Goal: Task Accomplishment & Management: Use online tool/utility

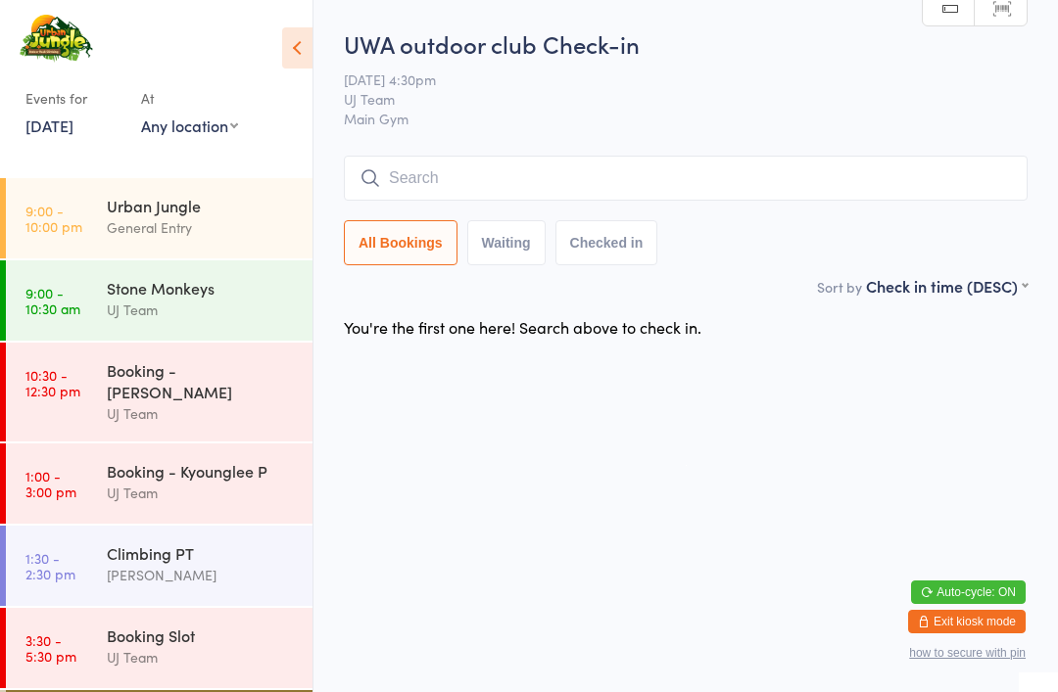
click at [117, 210] on div "Urban Jungle" at bounding box center [201, 206] width 189 height 22
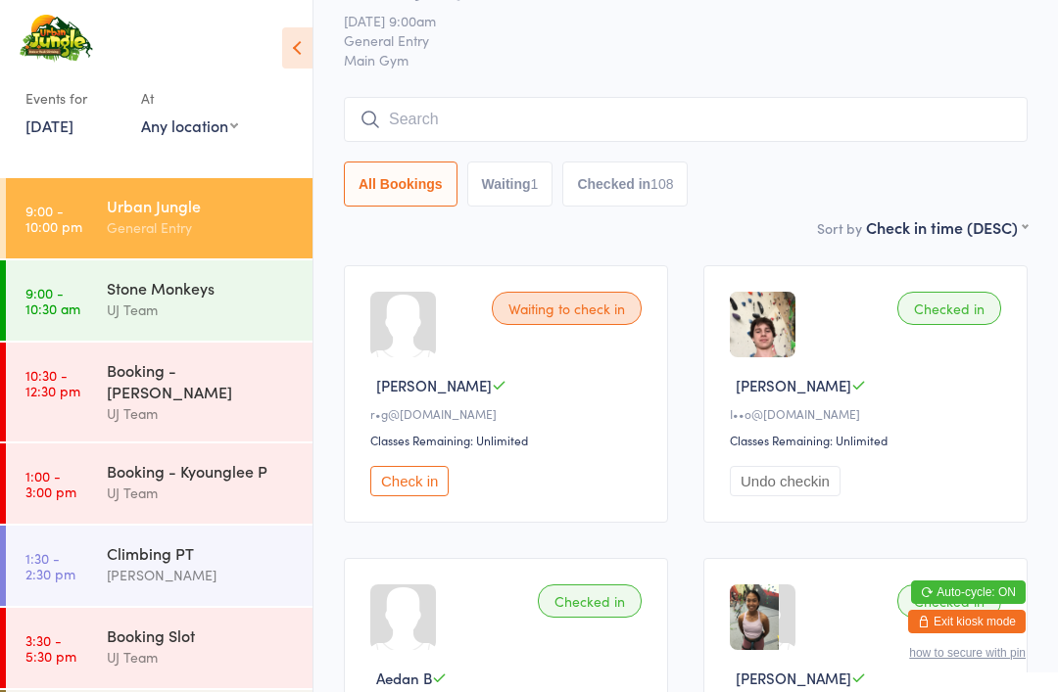
scroll to position [60, 0]
click at [456, 122] on input "search" at bounding box center [686, 118] width 684 height 45
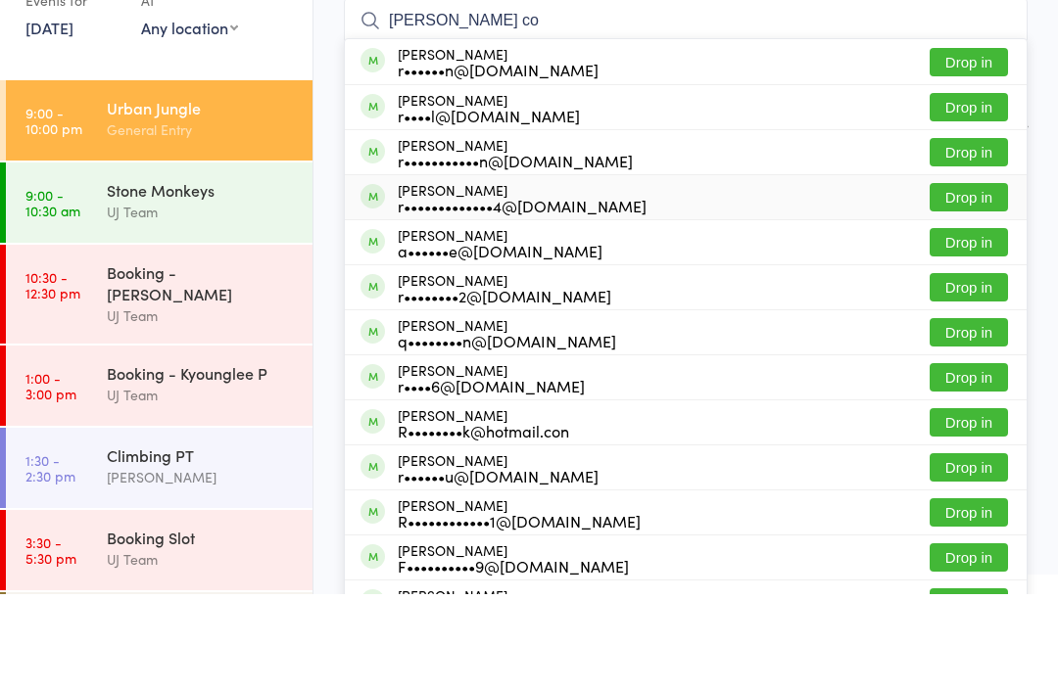
type input "[PERSON_NAME] co"
click at [514, 296] on div "r•••••••••••••4@[DOMAIN_NAME]" at bounding box center [522, 304] width 249 height 16
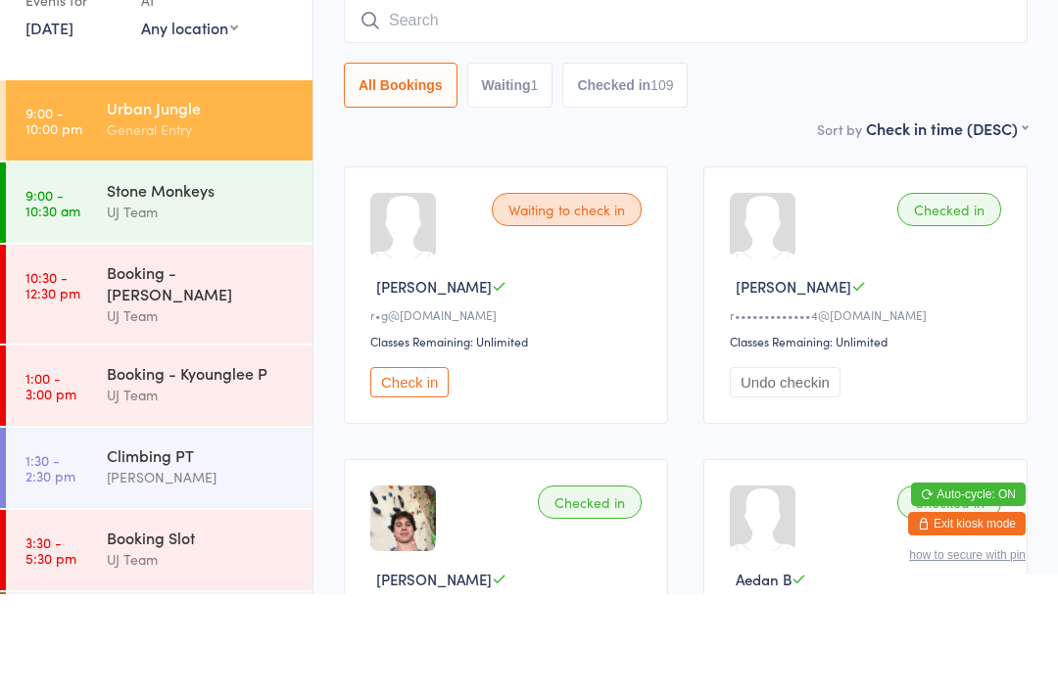
scroll to position [158, 0]
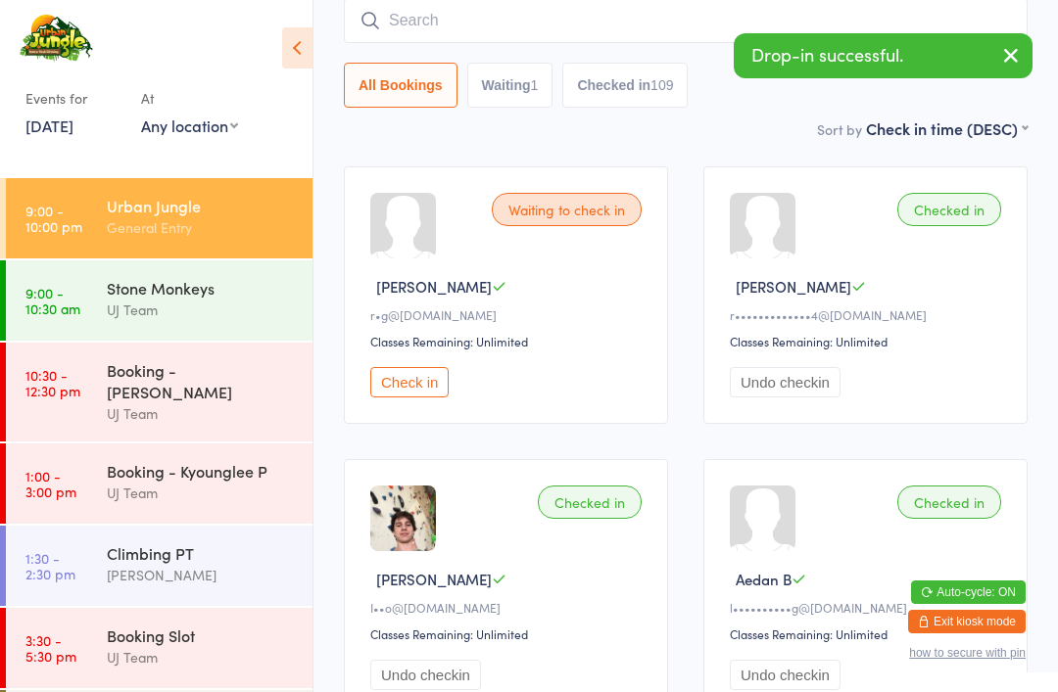
click at [646, 20] on input "search" at bounding box center [686, 20] width 684 height 45
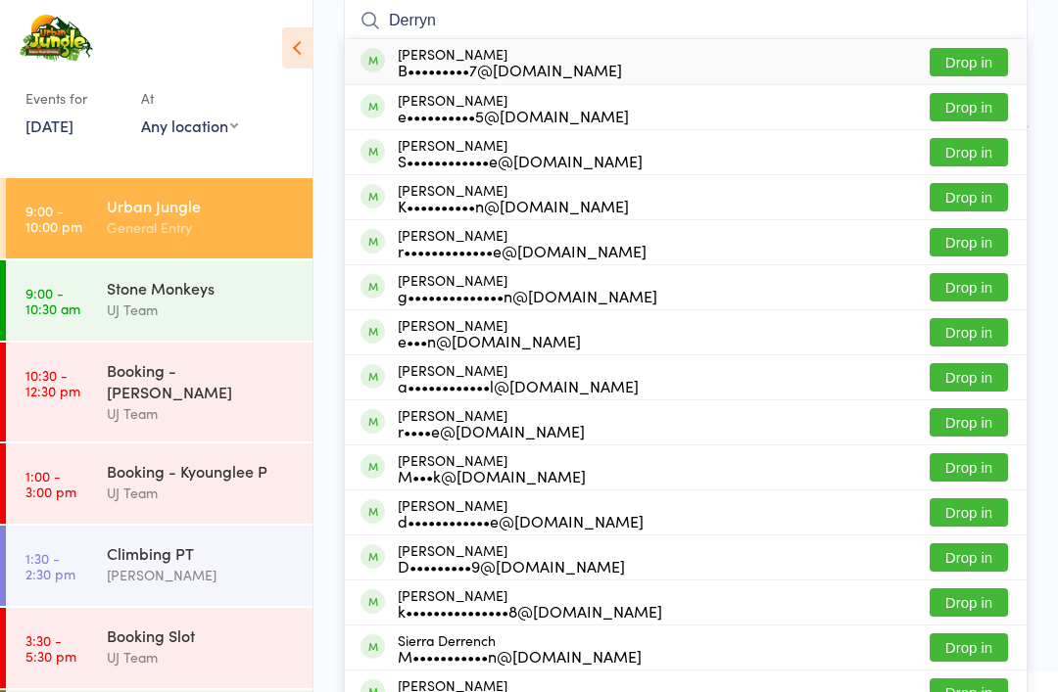
type input "Derryn"
click at [992, 64] on button "Drop in" at bounding box center [968, 62] width 78 height 28
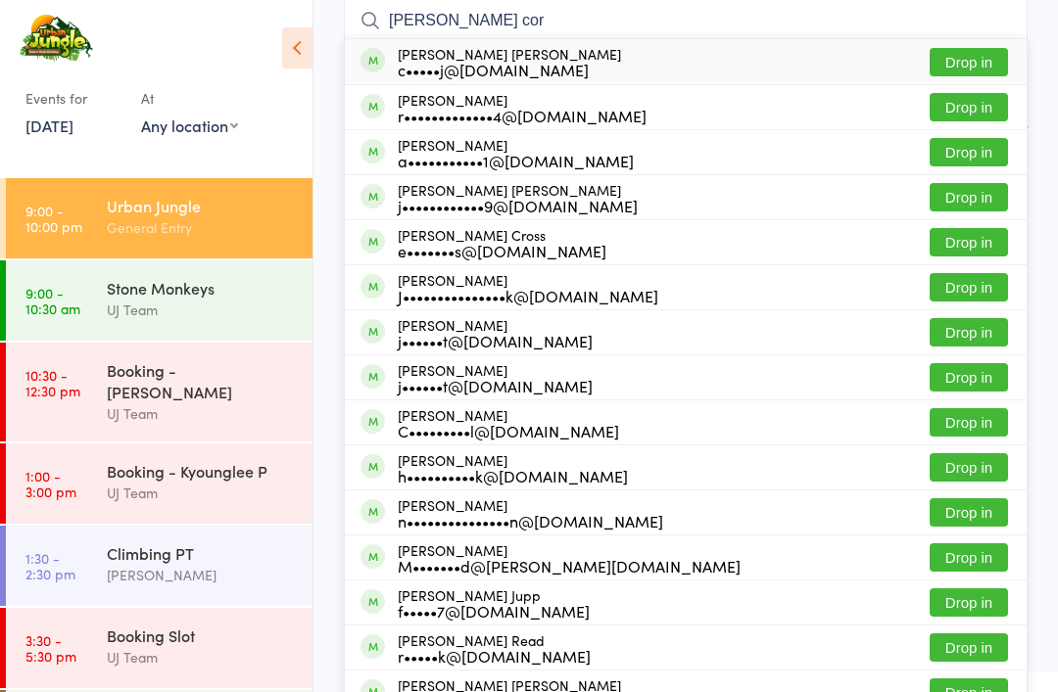
type input "[PERSON_NAME] cor"
click at [971, 108] on button "Drop in" at bounding box center [968, 107] width 78 height 28
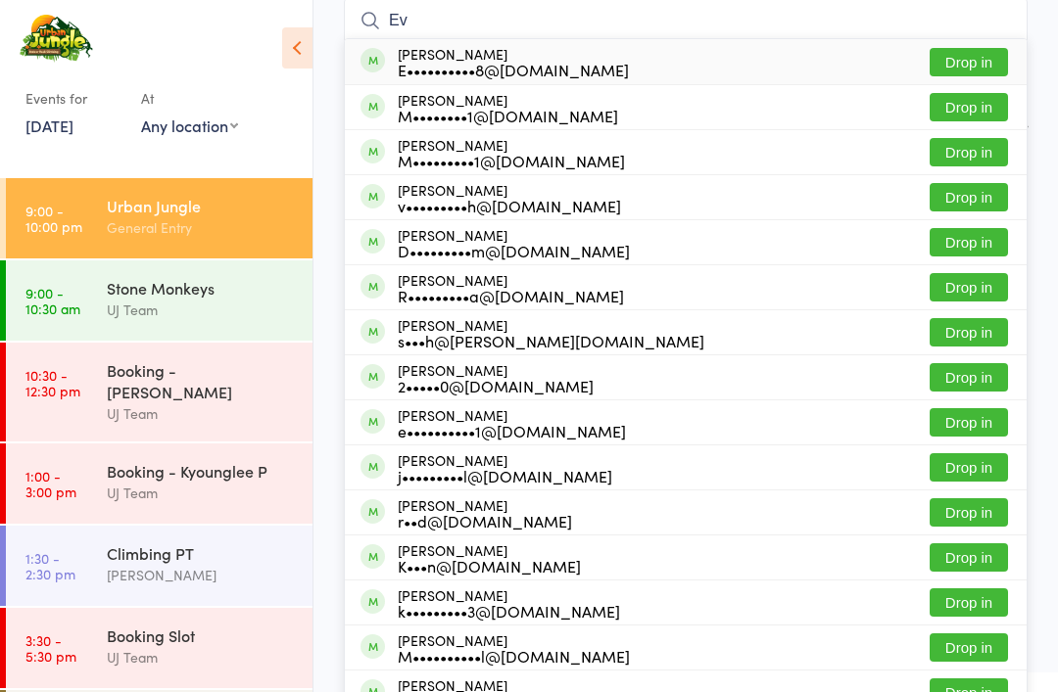
type input "E"
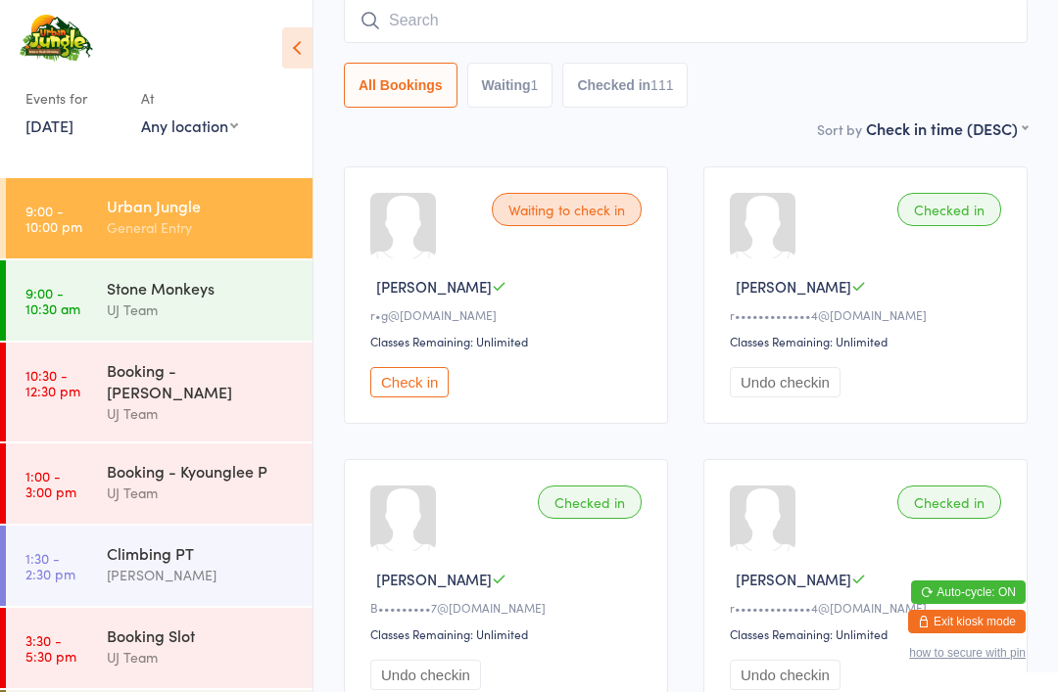
click at [123, 292] on div "Stone Monkeys" at bounding box center [201, 288] width 189 height 22
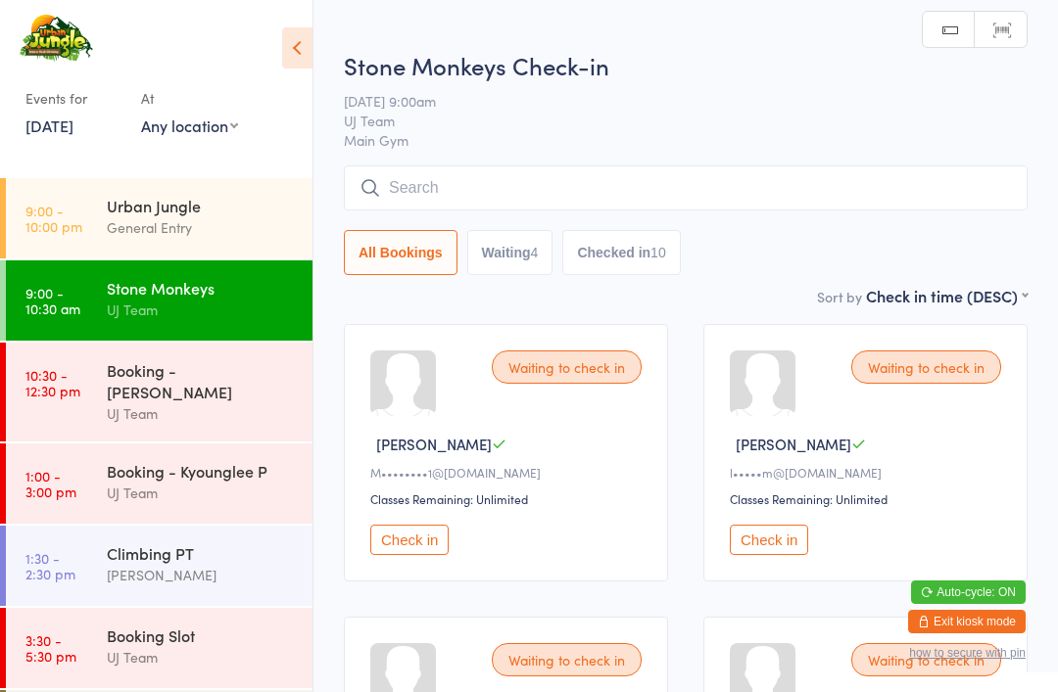
click at [123, 210] on div "Urban Jungle" at bounding box center [201, 206] width 189 height 22
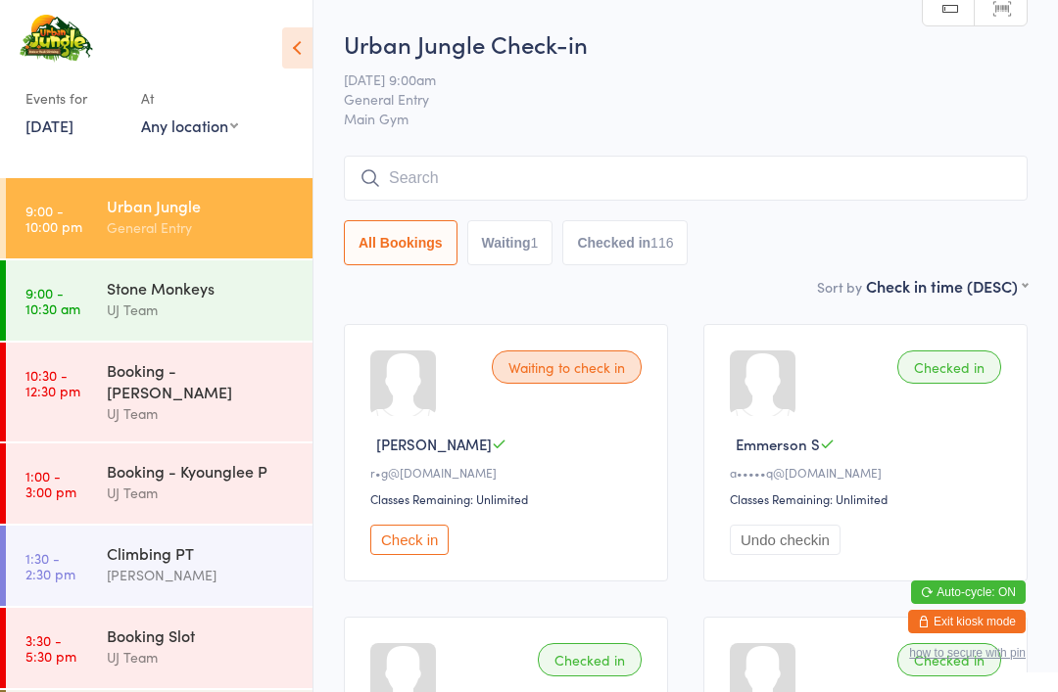
click at [409, 174] on input "search" at bounding box center [686, 178] width 684 height 45
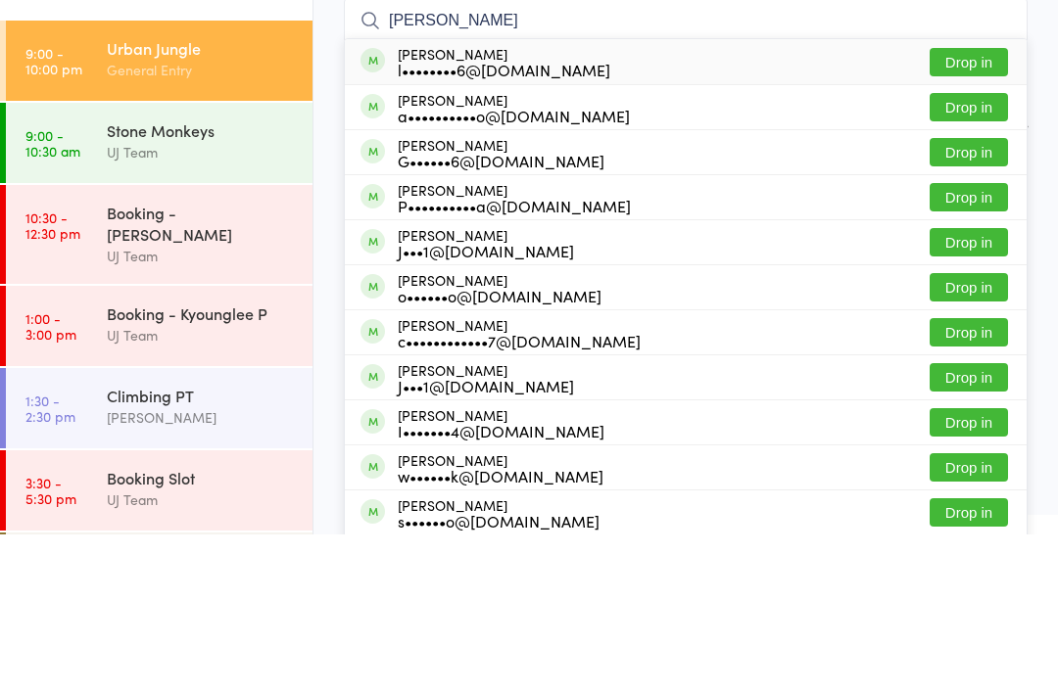
type input "[PERSON_NAME]"
click at [962, 206] on button "Drop in" at bounding box center [968, 220] width 78 height 28
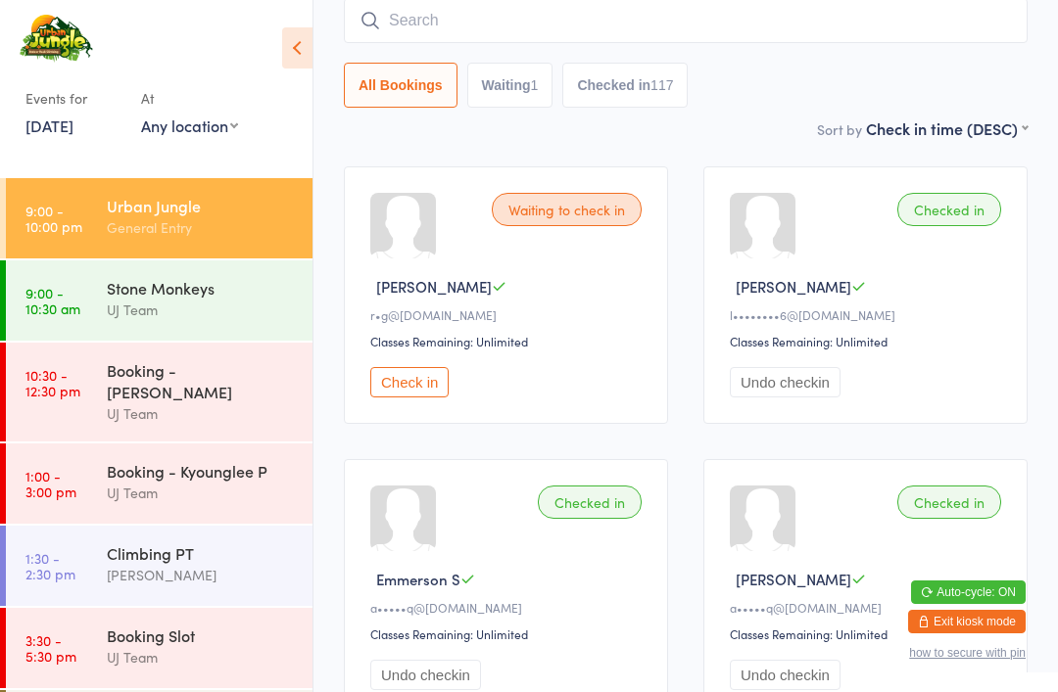
click at [794, 29] on input "search" at bounding box center [686, 20] width 684 height 45
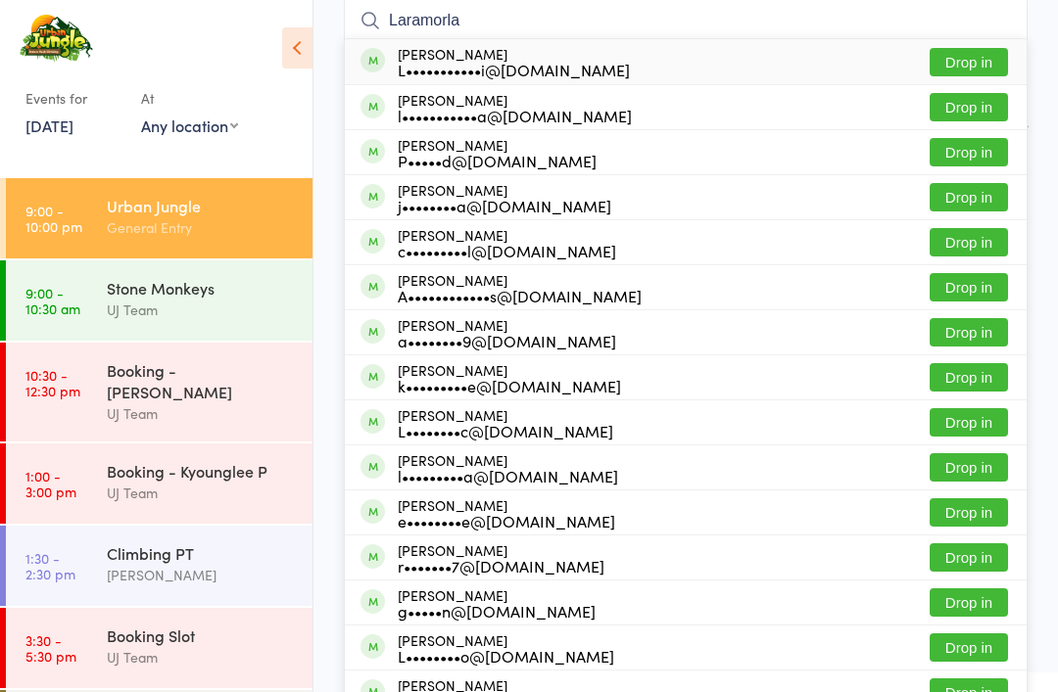
type input "Laramorla"
click at [971, 52] on button "Drop in" at bounding box center [968, 62] width 78 height 28
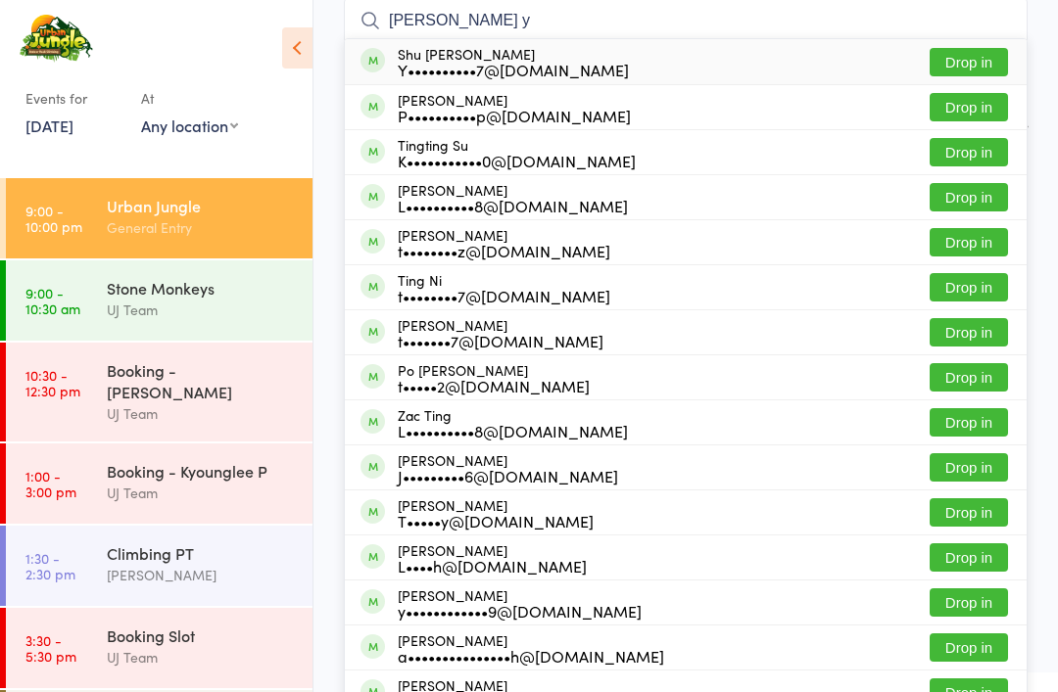
type input "[PERSON_NAME] y"
click at [977, 61] on button "Drop in" at bounding box center [968, 62] width 78 height 28
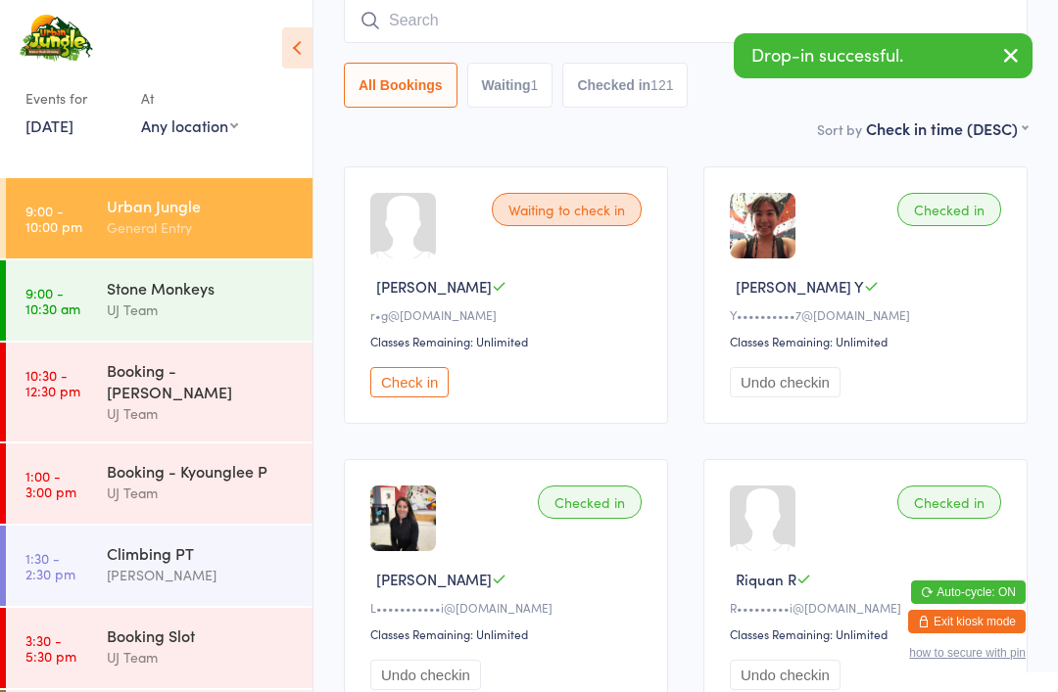
click at [565, 19] on input "search" at bounding box center [686, 20] width 684 height 45
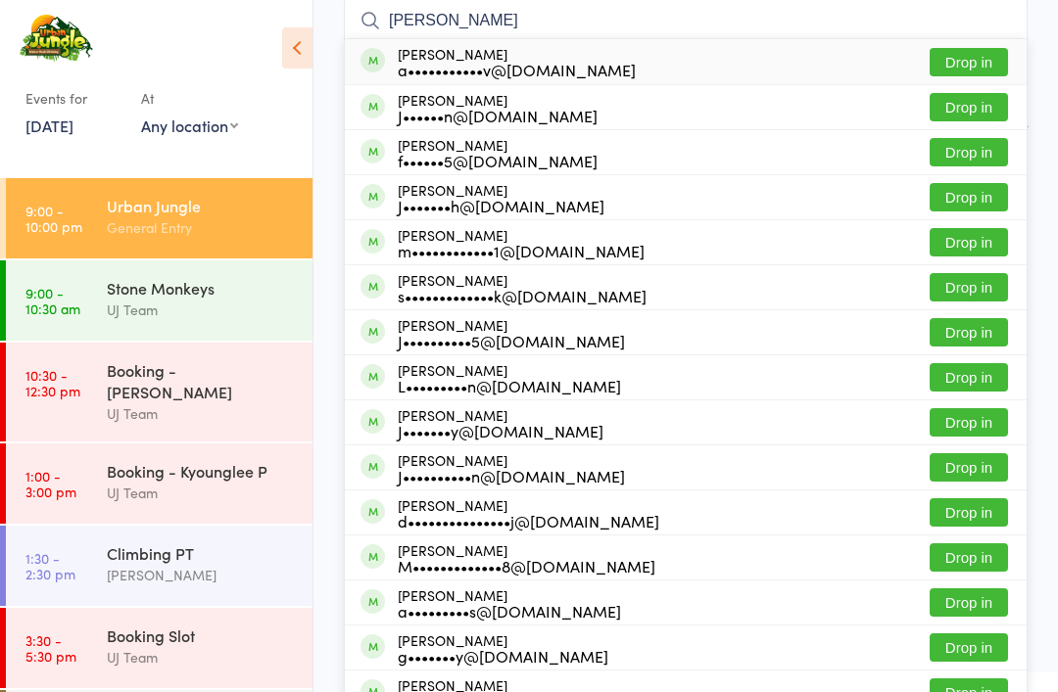
type input "[PERSON_NAME]"
click at [982, 117] on button "Drop in" at bounding box center [968, 107] width 78 height 28
